Goal: Transaction & Acquisition: Purchase product/service

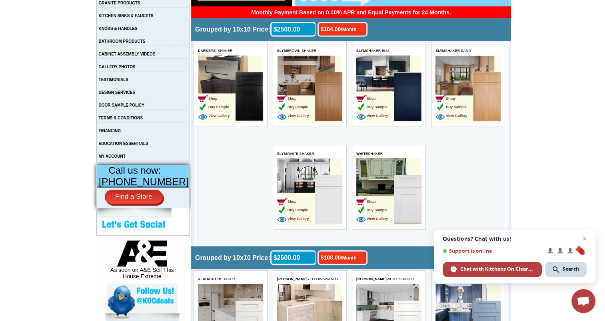
scroll to position [196, 0]
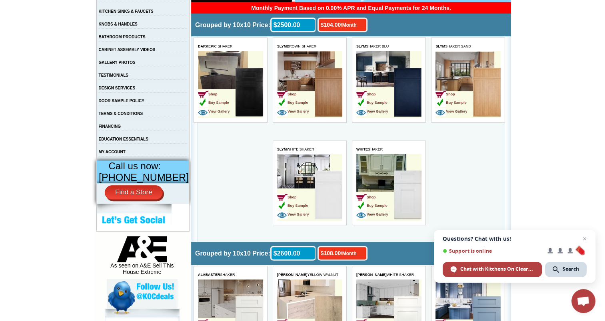
click at [377, 189] on td "Shop Buy Sample View Gallery" at bounding box center [375, 196] width 38 height 50
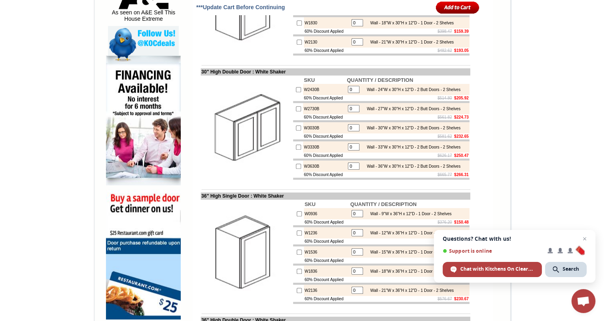
scroll to position [449, 0]
click at [584, 241] on span "Close chat" at bounding box center [585, 239] width 10 height 10
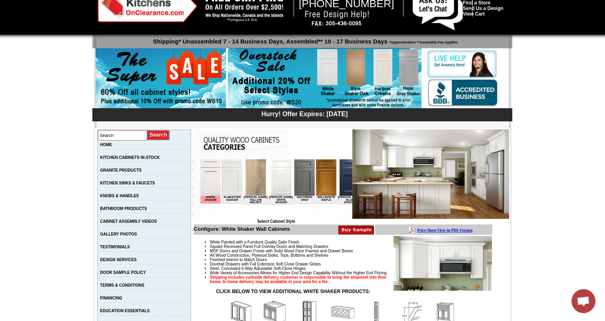
scroll to position [16, 0]
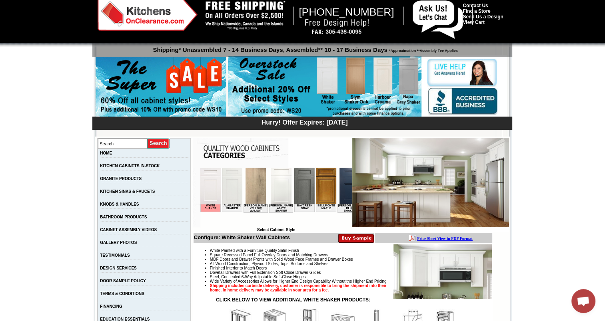
click at [309, 99] on img at bounding box center [324, 86] width 193 height 61
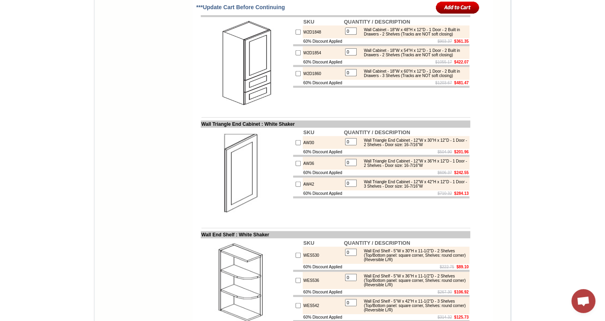
scroll to position [2275, 0]
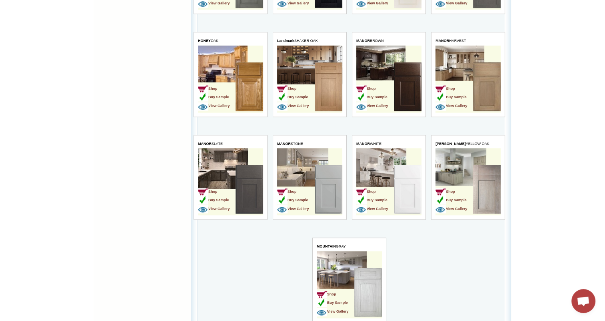
scroll to position [863, 0]
